Goal: Transaction & Acquisition: Purchase product/service

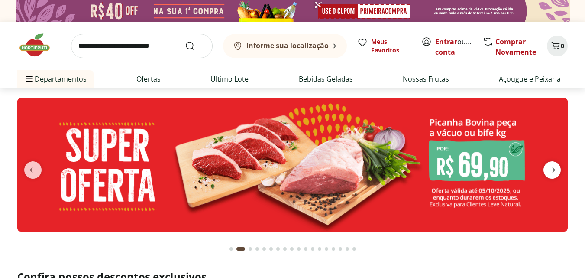
click at [557, 166] on icon "next" at bounding box center [552, 170] width 10 height 10
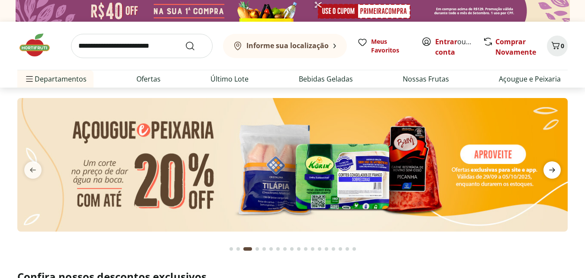
click at [557, 166] on icon "next" at bounding box center [552, 170] width 10 height 10
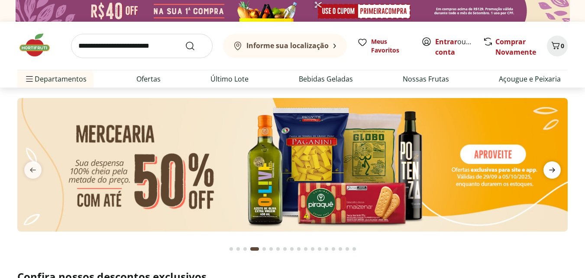
click at [557, 166] on icon "next" at bounding box center [552, 170] width 10 height 10
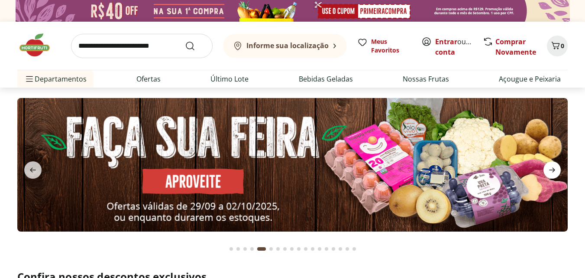
click at [557, 166] on icon "next" at bounding box center [552, 170] width 10 height 10
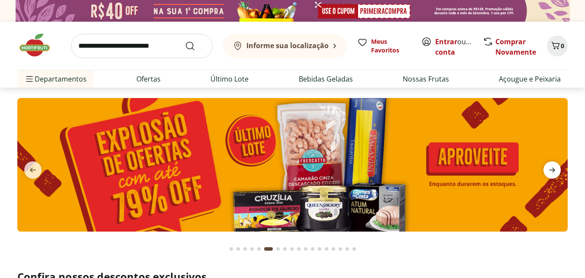
click at [557, 166] on icon "next" at bounding box center [552, 170] width 10 height 10
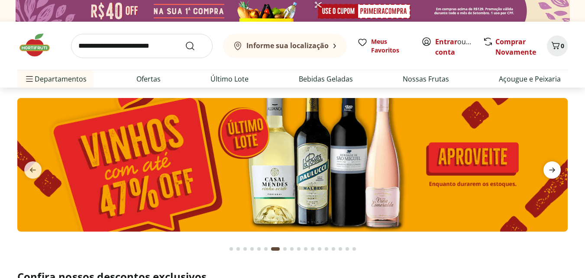
click at [551, 173] on icon "next" at bounding box center [552, 170] width 10 height 10
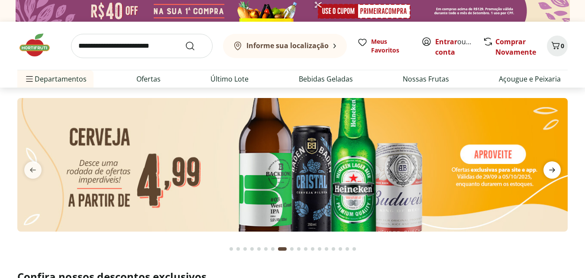
click at [551, 173] on icon "next" at bounding box center [552, 170] width 10 height 10
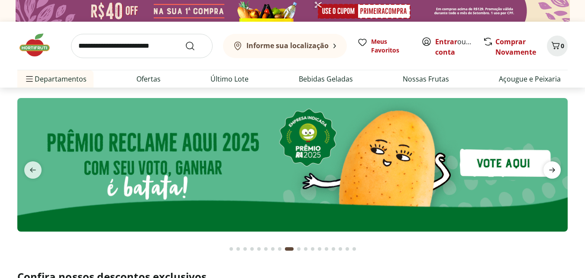
click at [551, 173] on icon "next" at bounding box center [552, 170] width 10 height 10
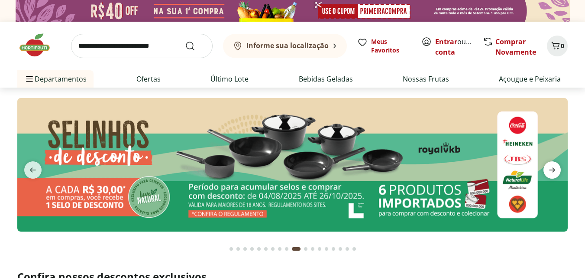
click at [551, 173] on icon "next" at bounding box center [552, 170] width 10 height 10
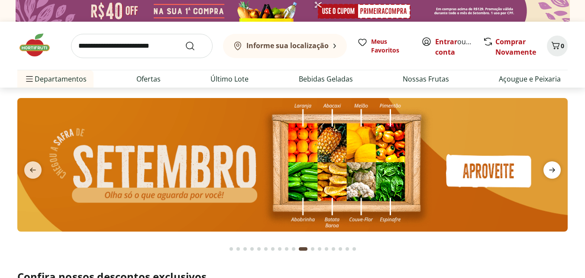
click at [551, 173] on icon "next" at bounding box center [552, 170] width 10 height 10
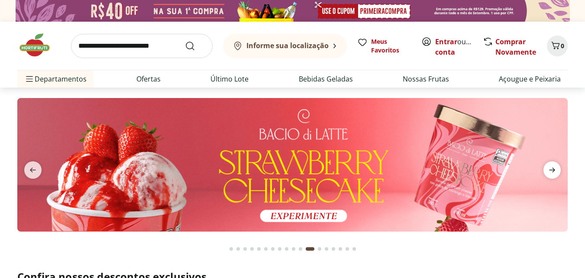
click at [551, 173] on icon "next" at bounding box center [552, 170] width 10 height 10
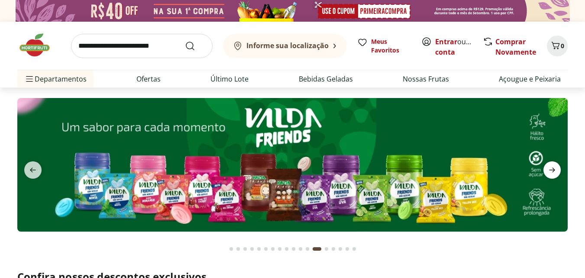
click at [551, 173] on icon "next" at bounding box center [552, 170] width 10 height 10
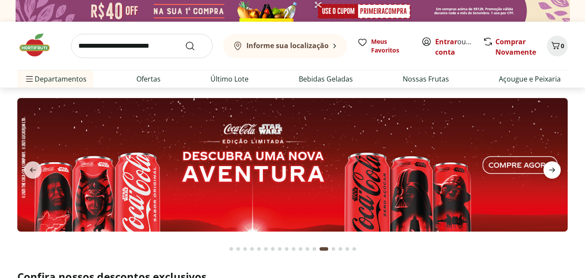
click at [551, 173] on icon "next" at bounding box center [552, 170] width 10 height 10
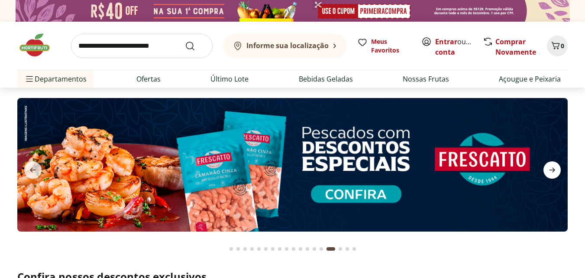
click at [551, 173] on icon "next" at bounding box center [552, 170] width 10 height 10
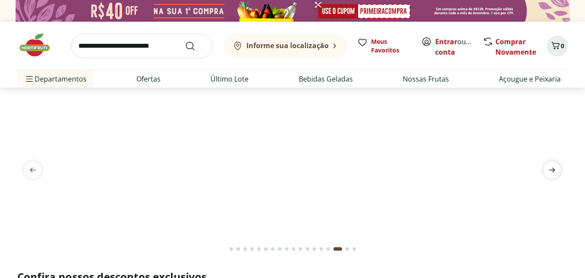
click at [551, 173] on icon "next" at bounding box center [552, 170] width 10 height 10
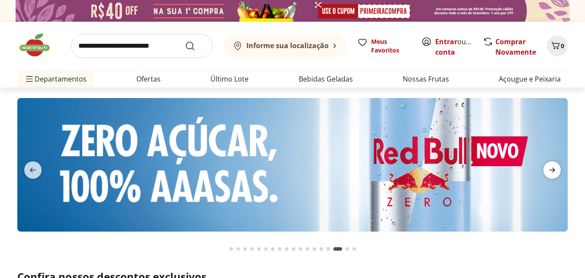
click at [551, 173] on icon "next" at bounding box center [552, 170] width 10 height 10
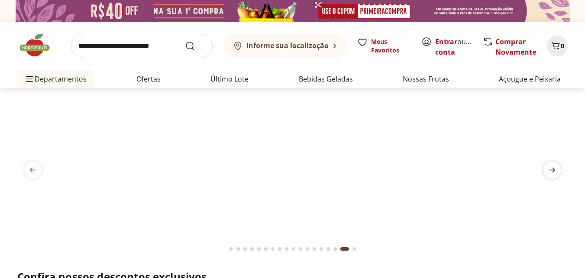
click at [551, 173] on icon "next" at bounding box center [552, 170] width 10 height 10
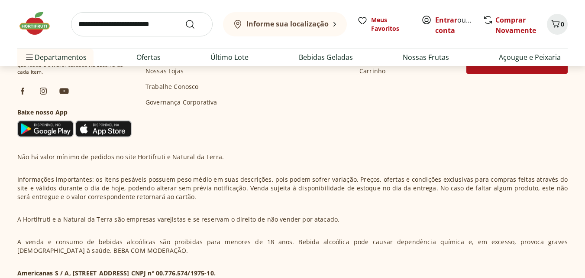
scroll to position [2696, 0]
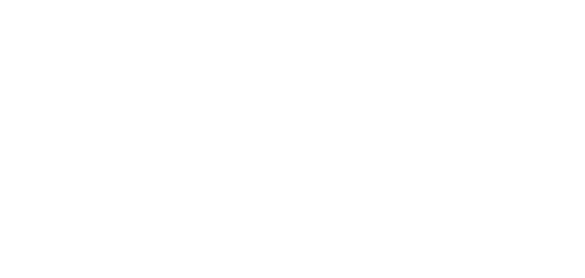
select select "**********"
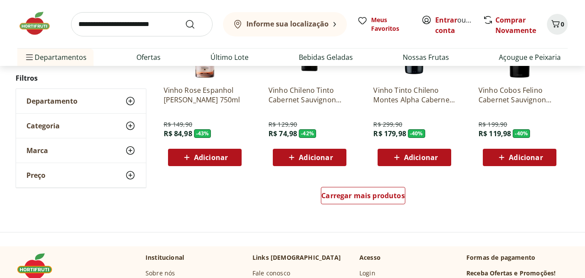
scroll to position [539, 0]
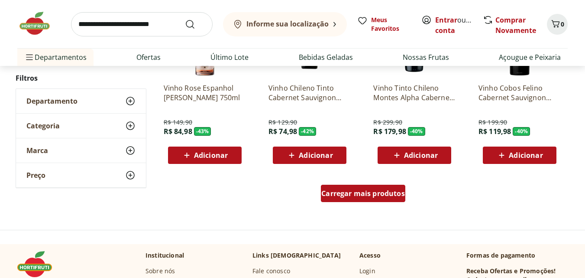
click at [369, 195] on span "Carregar mais produtos" at bounding box center [363, 193] width 84 height 7
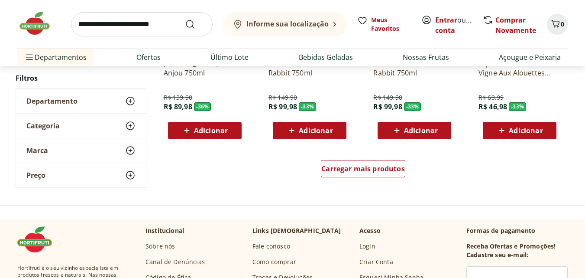
scroll to position [1165, 0]
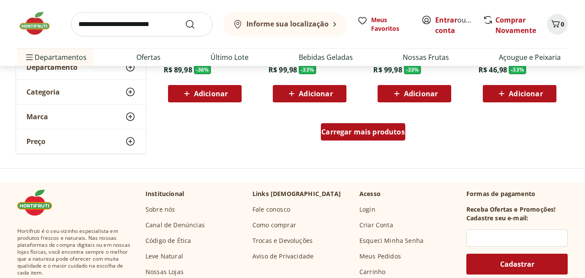
click at [362, 131] on span "Carregar mais produtos" at bounding box center [363, 131] width 84 height 7
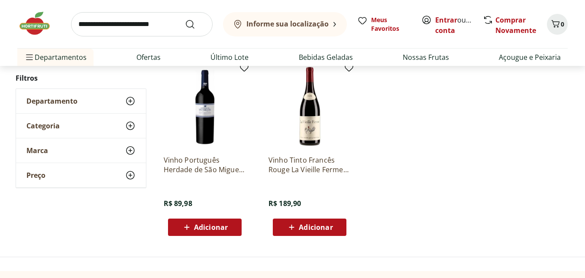
scroll to position [1652, 0]
